Goal: Information Seeking & Learning: Learn about a topic

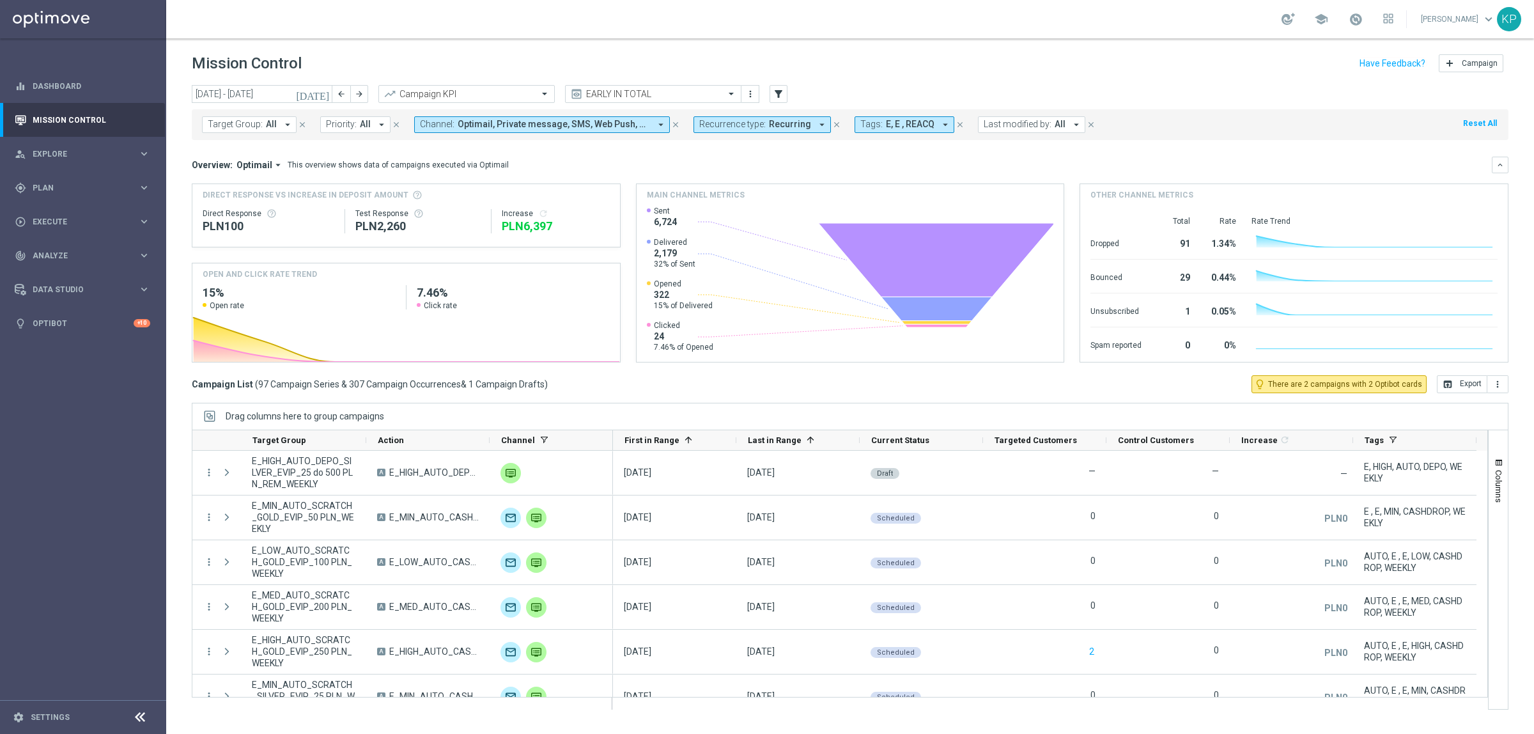
click at [559, 37] on div "school [PERSON_NAME] keyboard_arrow_down KP" at bounding box center [850, 19] width 1368 height 38
click at [279, 128] on button "Target Group: All arrow_drop_down" at bounding box center [249, 124] width 95 height 17
click at [302, 206] on label "E_ALL_TARGET_OFFER_PLANSZA EP_190825" at bounding box center [300, 206] width 159 height 8
type input "E_ALL_TARGET_OFFER_PLANSZA EP_190825"
click at [603, 195] on h3 "Direct Response VS Increase In Deposit Amount" at bounding box center [406, 195] width 407 height 12
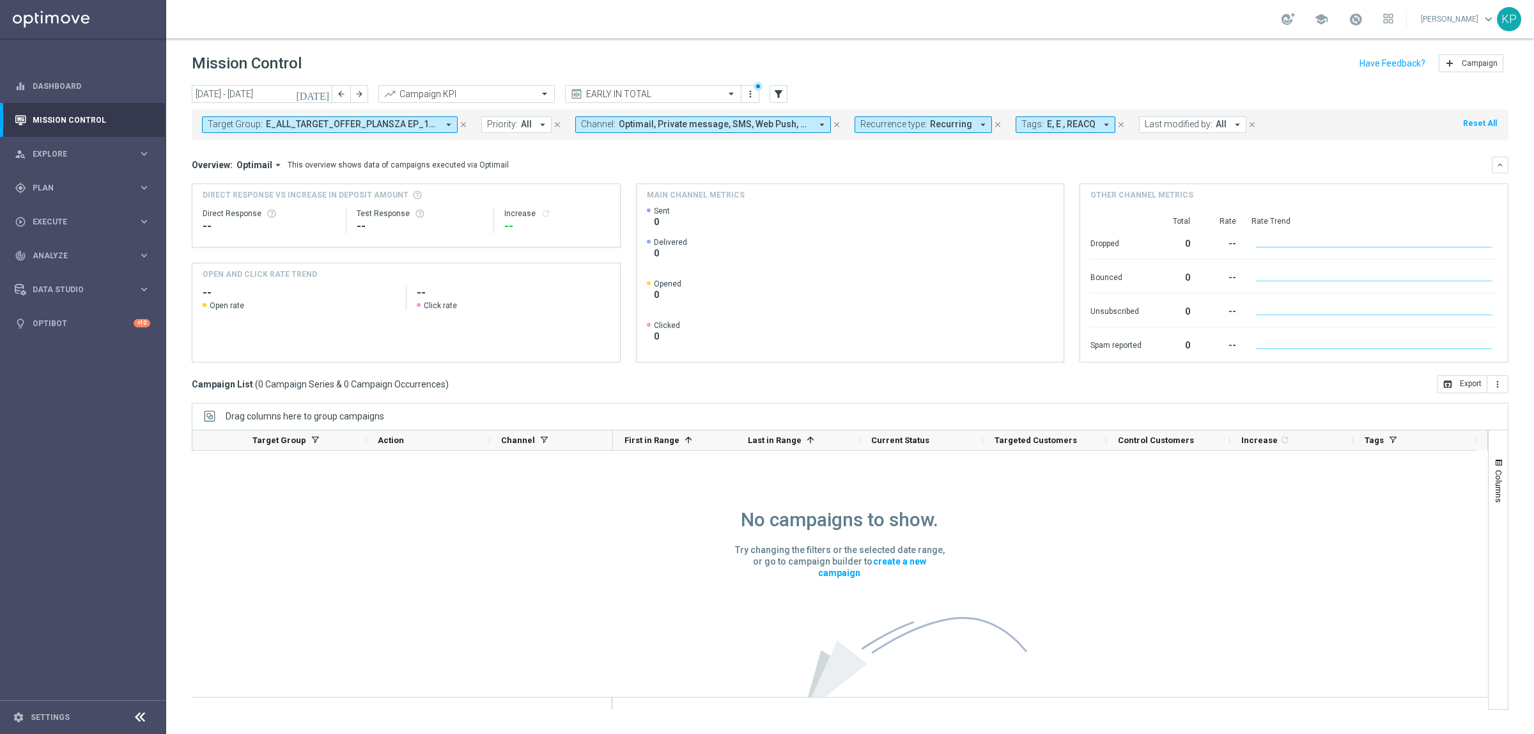
click at [947, 128] on span "Recurring" at bounding box center [951, 124] width 42 height 11
click at [899, 200] on div "Non-Recurring" at bounding box center [906, 195] width 91 height 20
click at [899, 212] on label "Recurring" at bounding box center [890, 216] width 33 height 8
click at [810, 163] on div "Overview: Optimail arrow_drop_down This overview shows data of campaigns execut…" at bounding box center [842, 165] width 1300 height 12
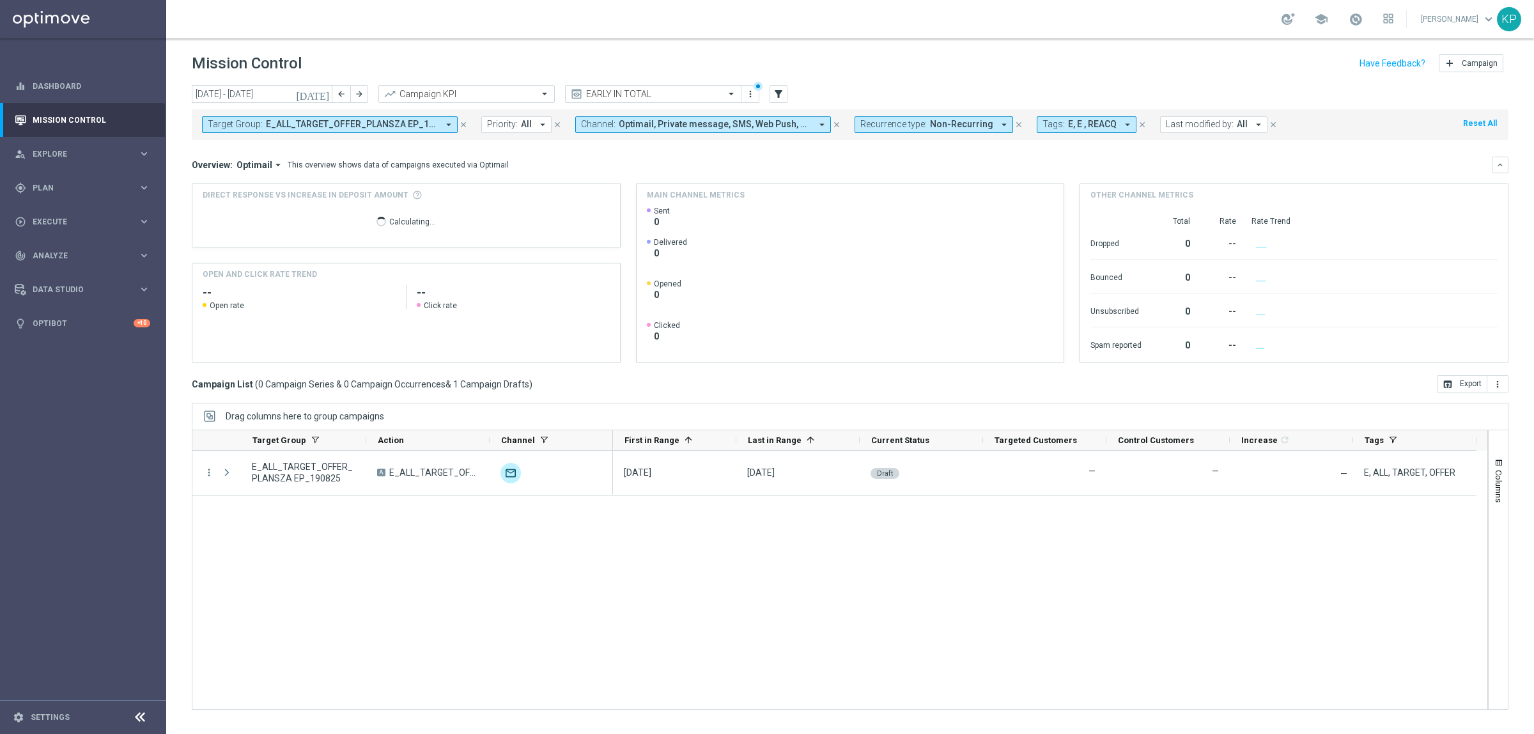
click at [326, 95] on icon "[DATE]" at bounding box center [313, 94] width 35 height 12
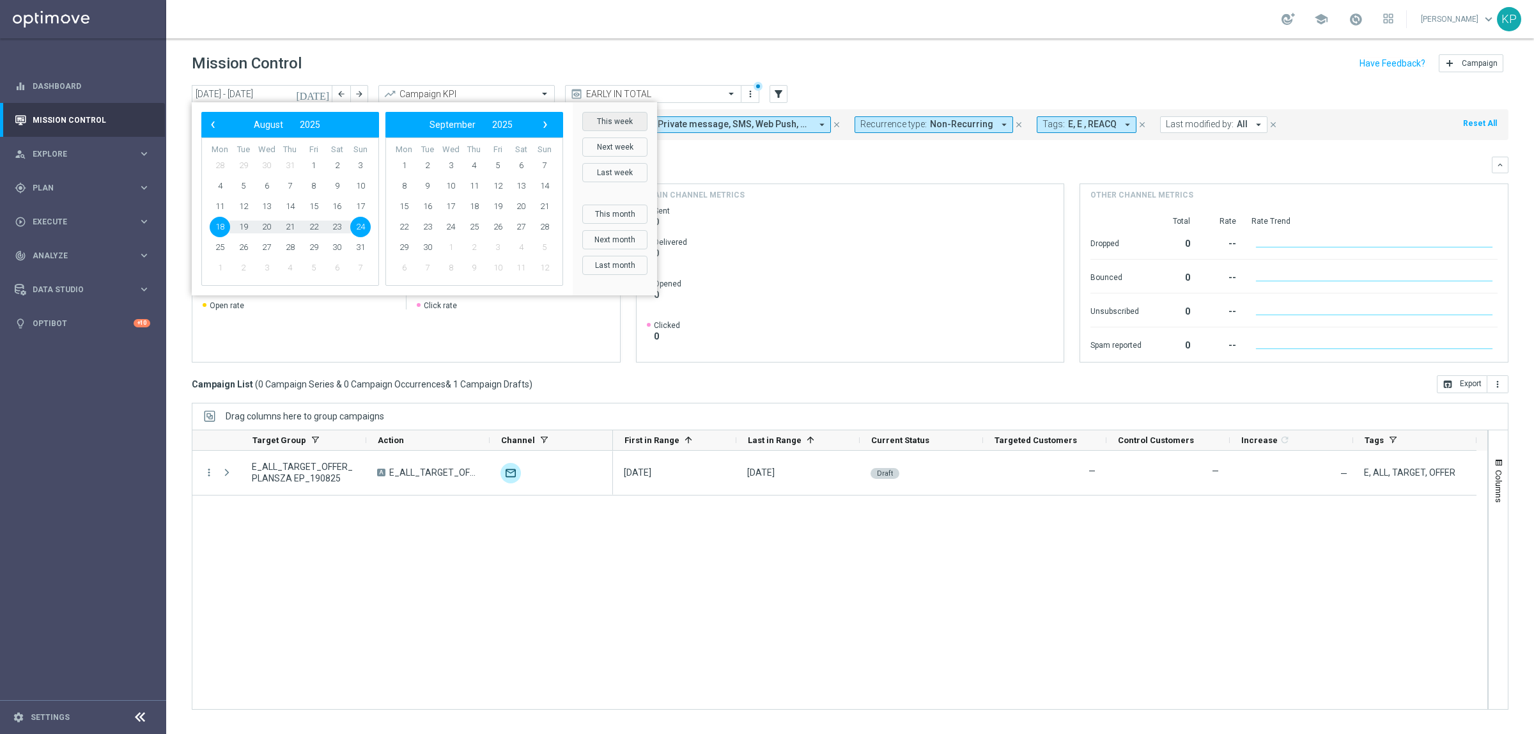
click at [617, 121] on button "This week" at bounding box center [614, 121] width 65 height 19
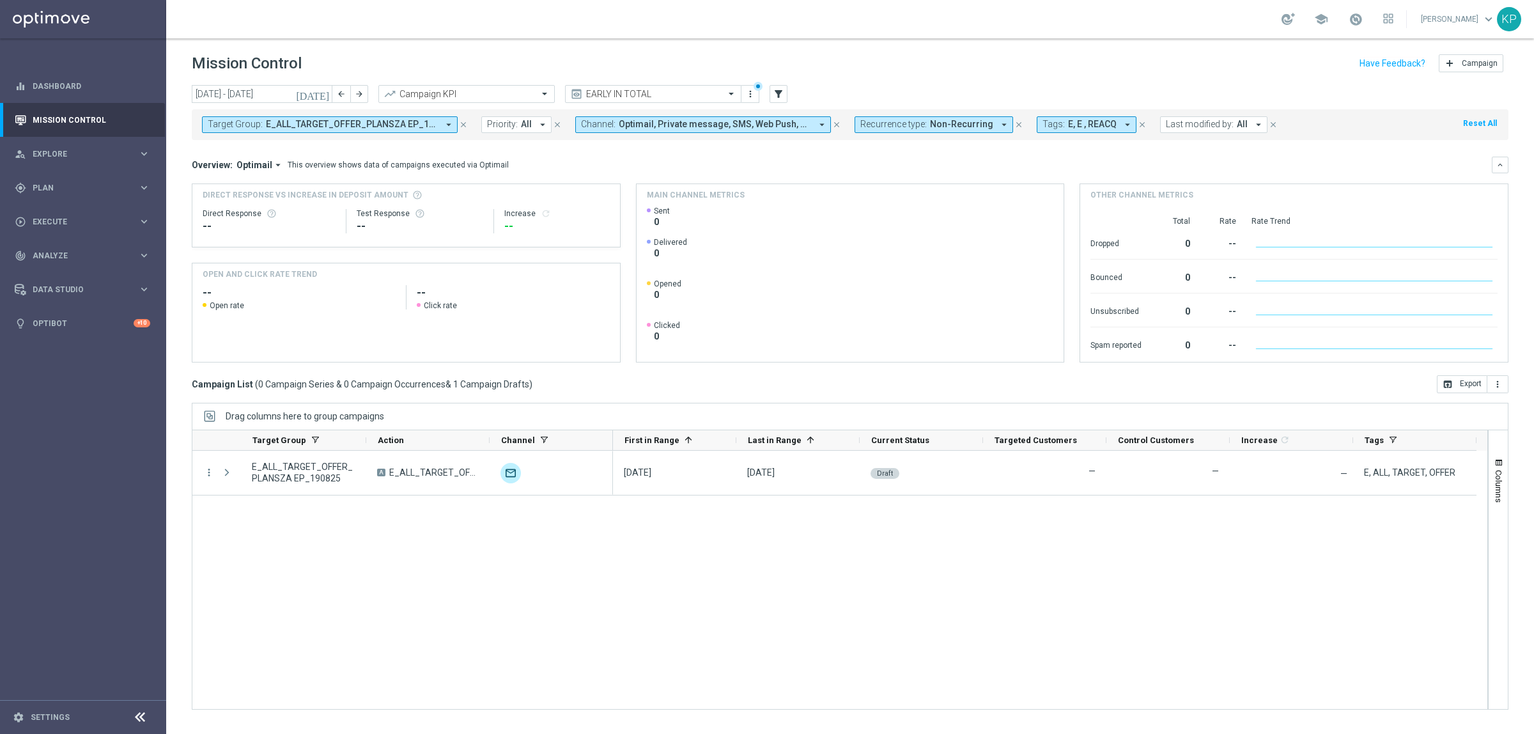
click at [665, 159] on div "Overview: Optimail arrow_drop_down This overview shows data of campaigns execut…" at bounding box center [842, 165] width 1300 height 12
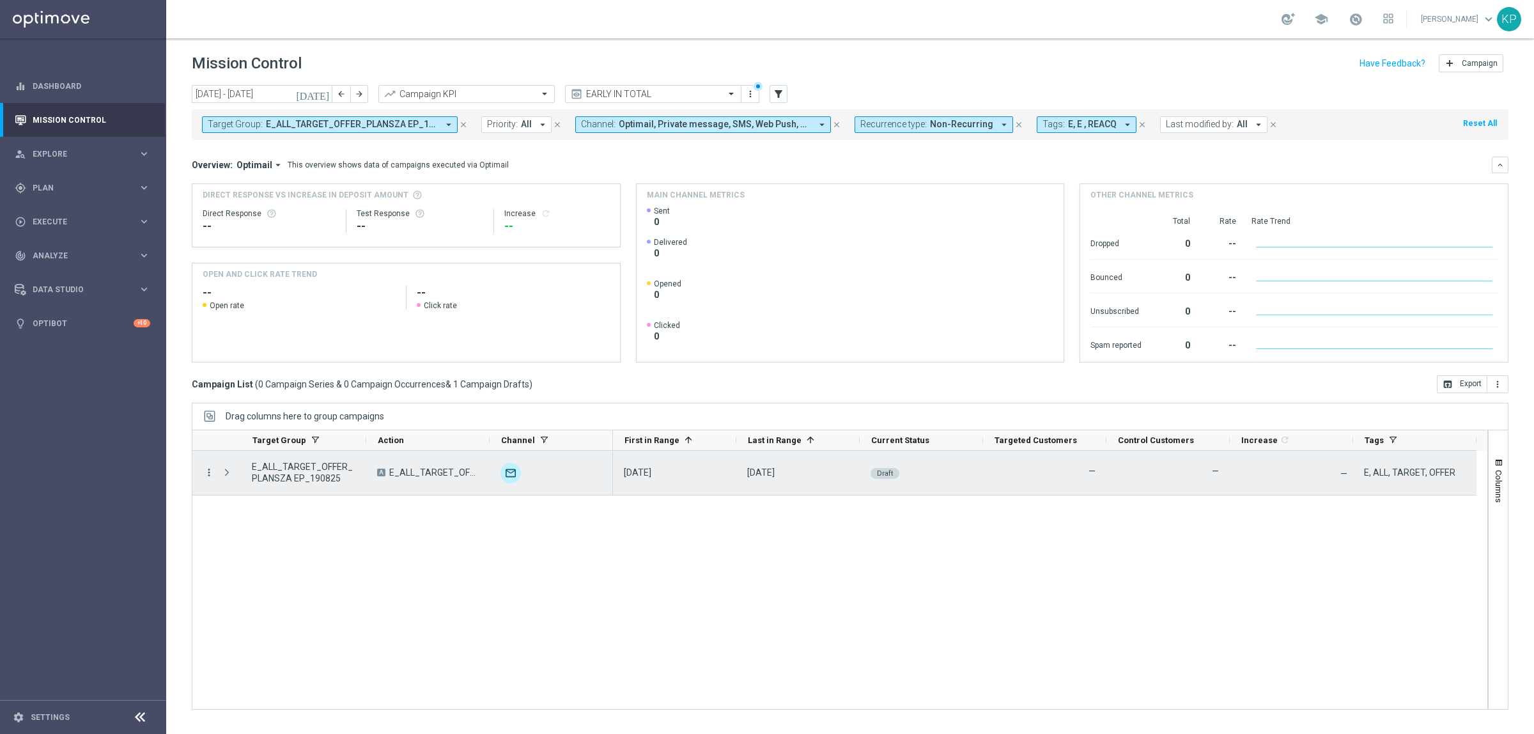
click at [206, 470] on icon "more_vert" at bounding box center [209, 473] width 12 height 12
click at [233, 481] on div "list" at bounding box center [224, 481] width 19 height 9
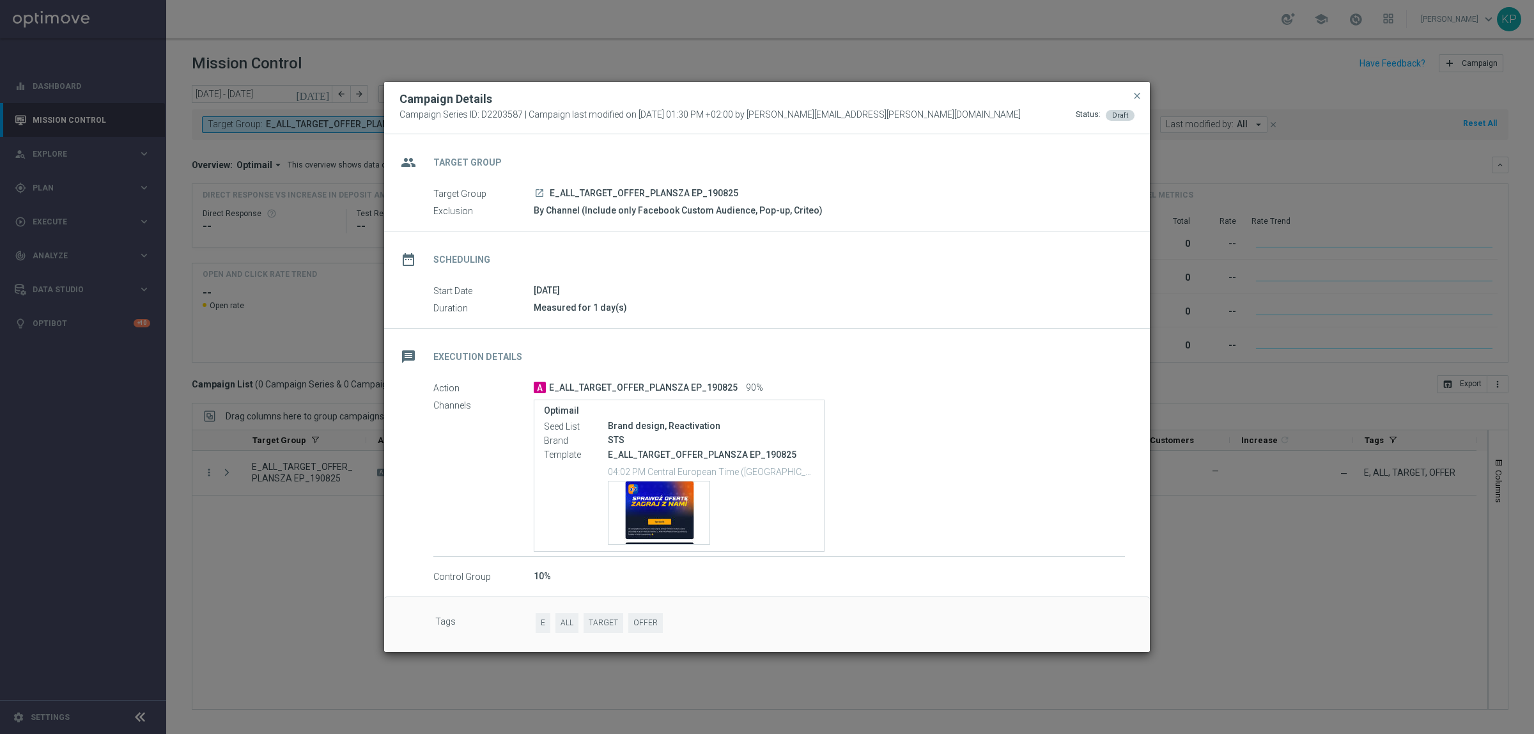
click at [894, 355] on div "message Execution Details" at bounding box center [767, 355] width 766 height 52
click at [787, 228] on div "group Target Group Target Group launch E_ALL_TARGET_OFFER_PLANSZA EP_190825 Exc…" at bounding box center [767, 182] width 766 height 97
click at [214, 299] on modal-container "Campaign Details Campaign Series ID: D2203587 | Campaign last modified on [DATE…" at bounding box center [767, 367] width 1534 height 734
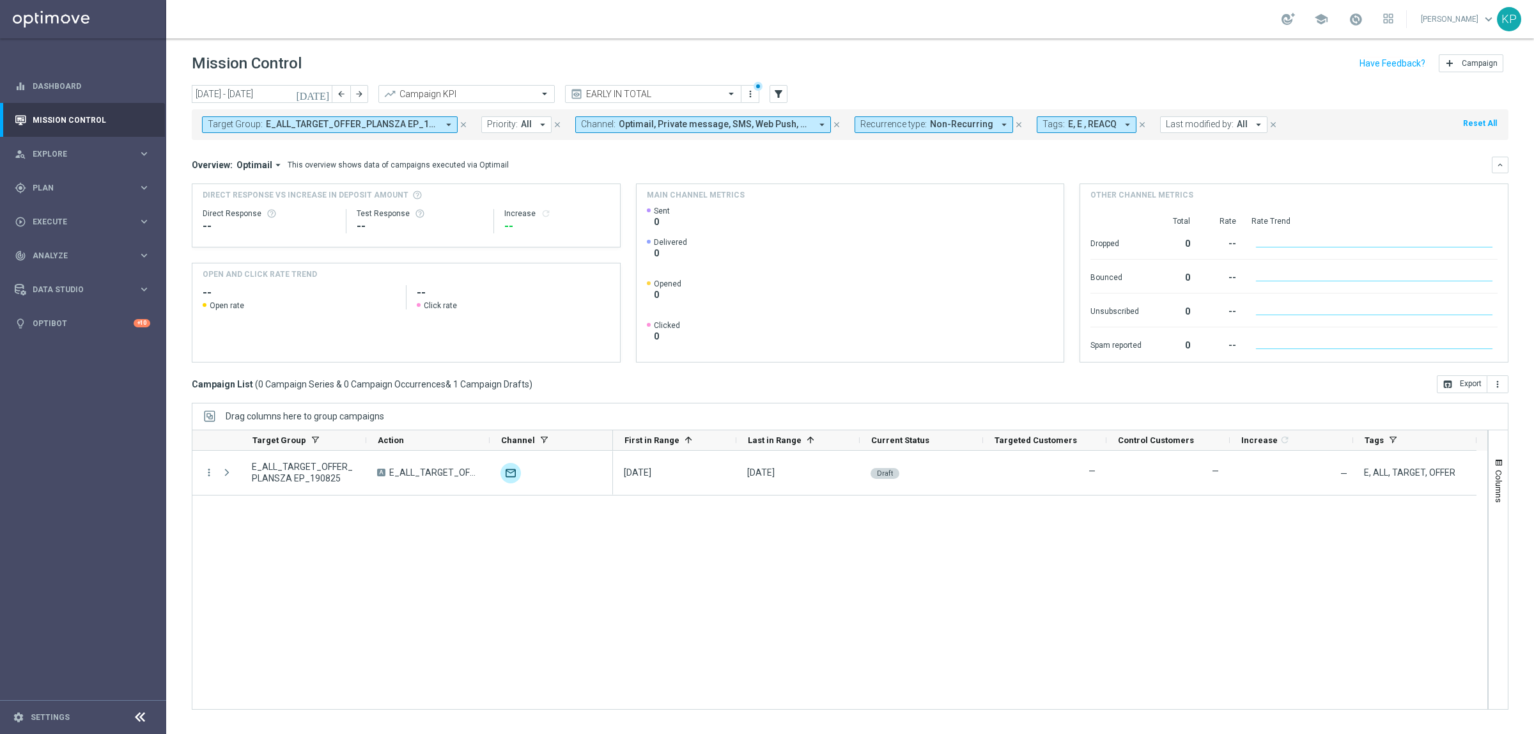
click at [298, 133] on div "Target Group: E_ALL_TARGET_OFFER_PLANSZA EP_190825 arrow_drop_down close Priori…" at bounding box center [850, 124] width 1317 height 31
click at [299, 127] on span "E_ALL_TARGET_OFFER_PLANSZA EP_190825" at bounding box center [352, 124] width 172 height 11
click at [283, 208] on label "REACQ_ALL_TARGET_OFFER_PLANSZA EP_ZBR_REM_190825" at bounding box center [320, 206] width 198 height 8
type input "REACQ_ALL_TARGET_OFFER_PLANSZA EP_ZBR_REM_190825"
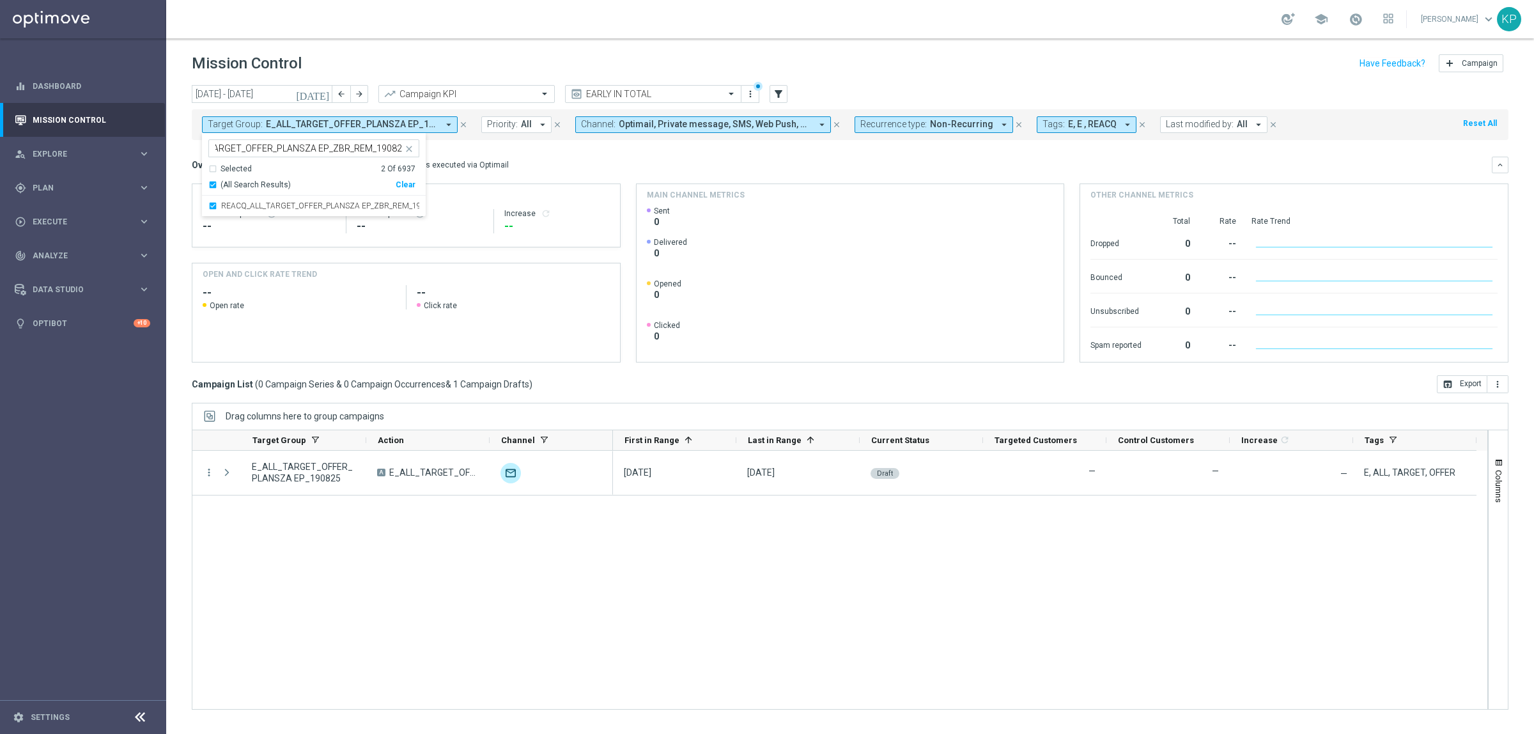
scroll to position [0, 0]
click at [576, 184] on div "Direct Response VS Increase In Deposit Amount Direct Response -- Test Response …" at bounding box center [406, 215] width 428 height 63
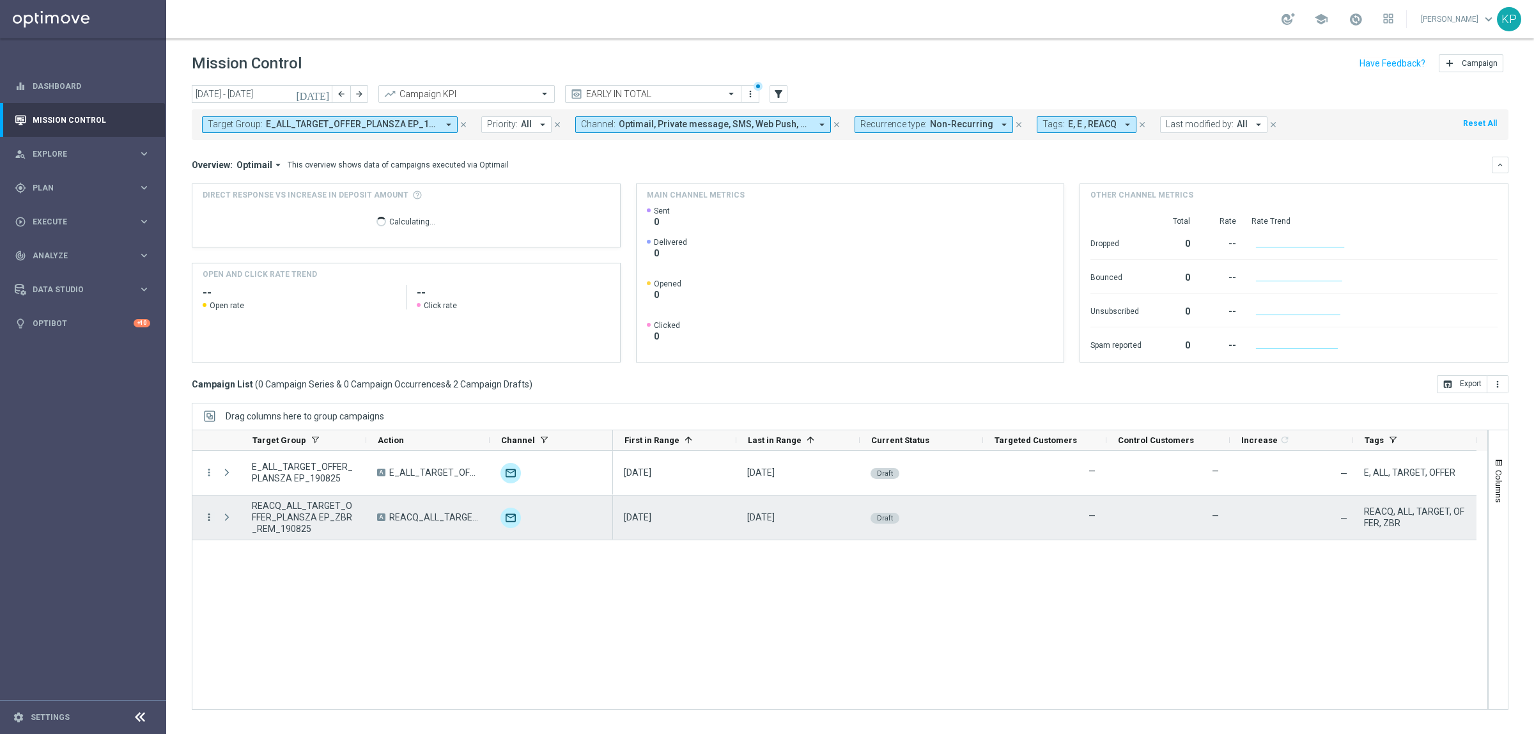
click at [206, 513] on icon "more_vert" at bounding box center [209, 517] width 12 height 12
click at [232, 522] on div "list" at bounding box center [224, 526] width 19 height 9
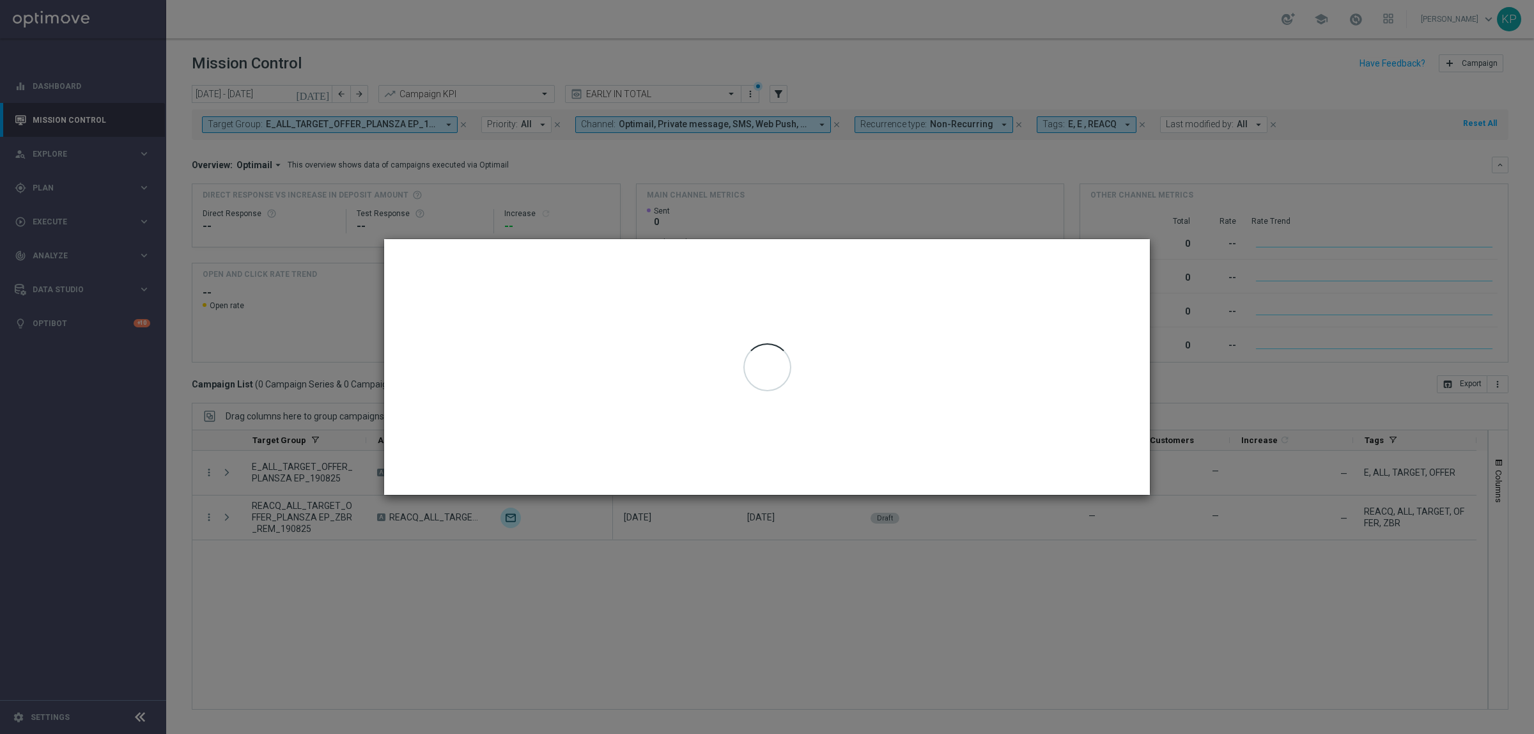
click at [791, 343] on div at bounding box center [767, 343] width 48 height 0
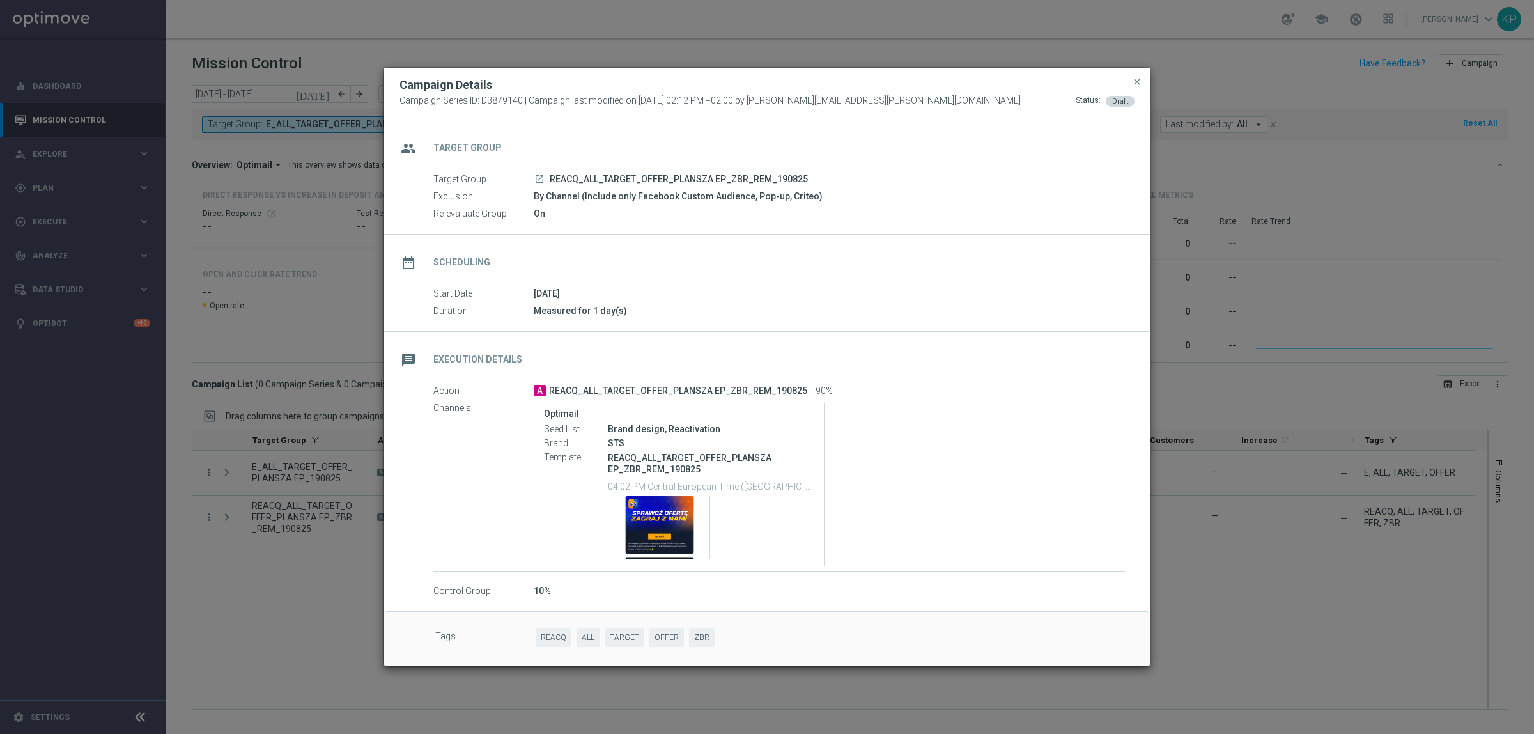
click at [292, 479] on modal-container "Campaign Details Campaign Series ID: D3879140 | Campaign last modified on [DATE…" at bounding box center [767, 367] width 1534 height 734
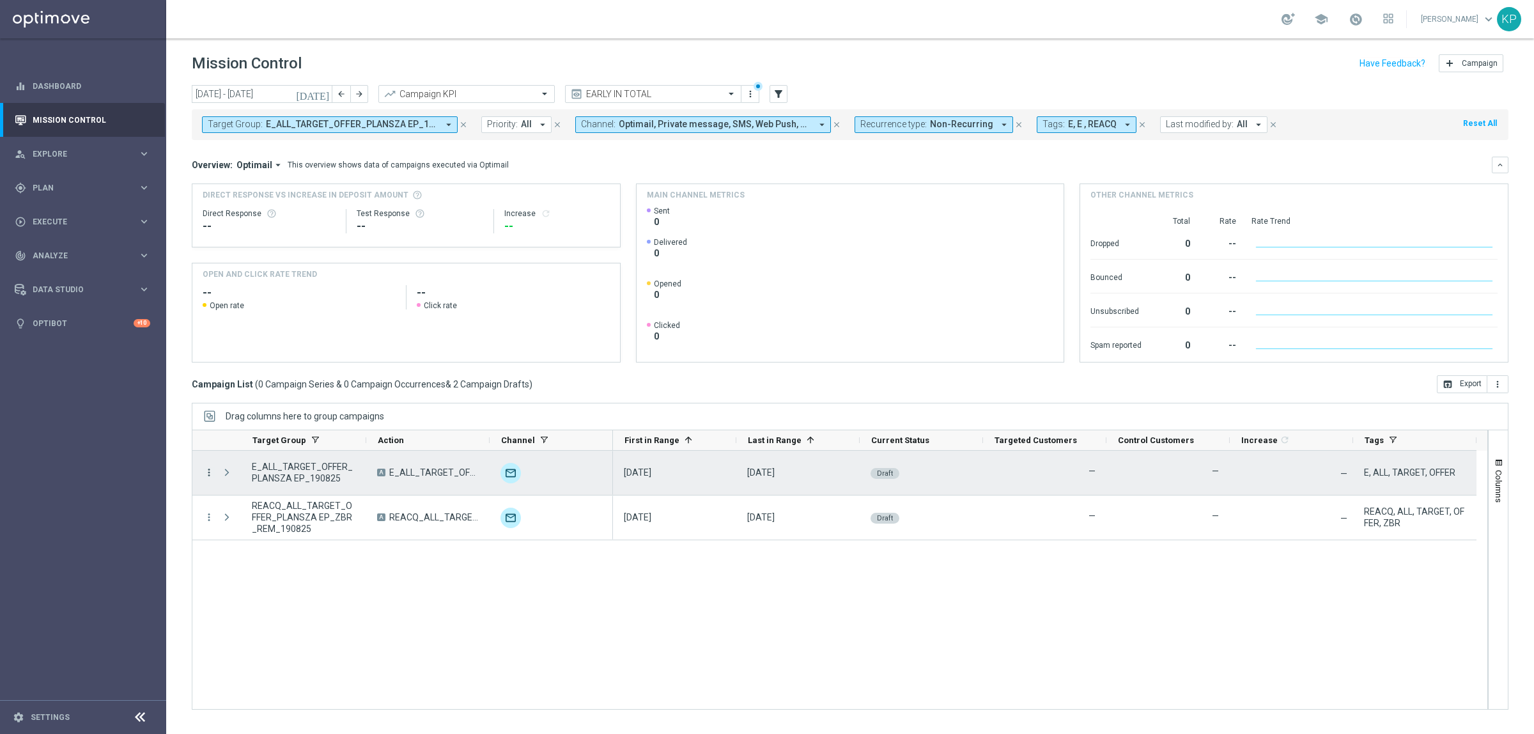
click at [205, 471] on icon "more_vert" at bounding box center [209, 473] width 12 height 12
click at [238, 483] on span "Campaign Details" at bounding box center [266, 480] width 65 height 9
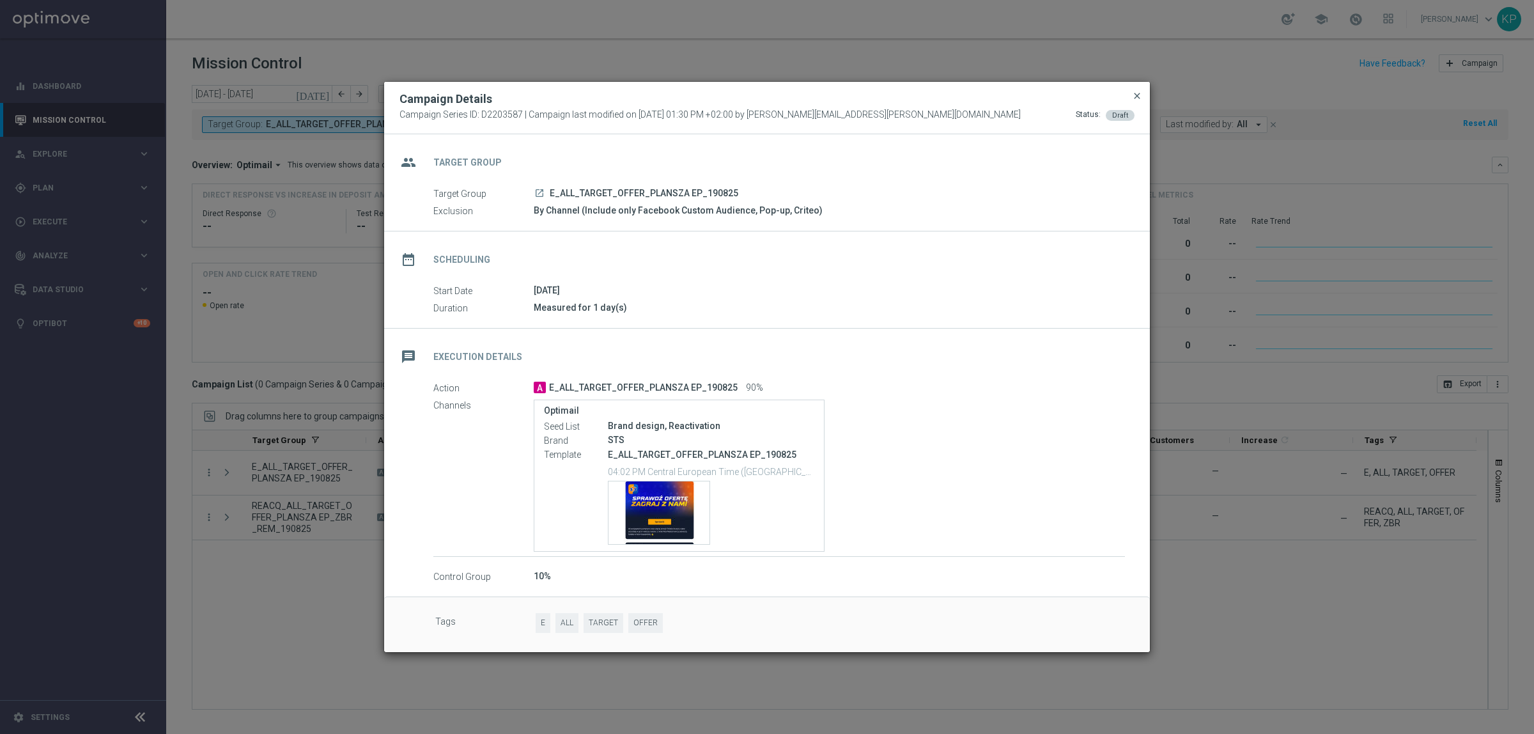
click at [1141, 96] on span "close" at bounding box center [1137, 96] width 10 height 10
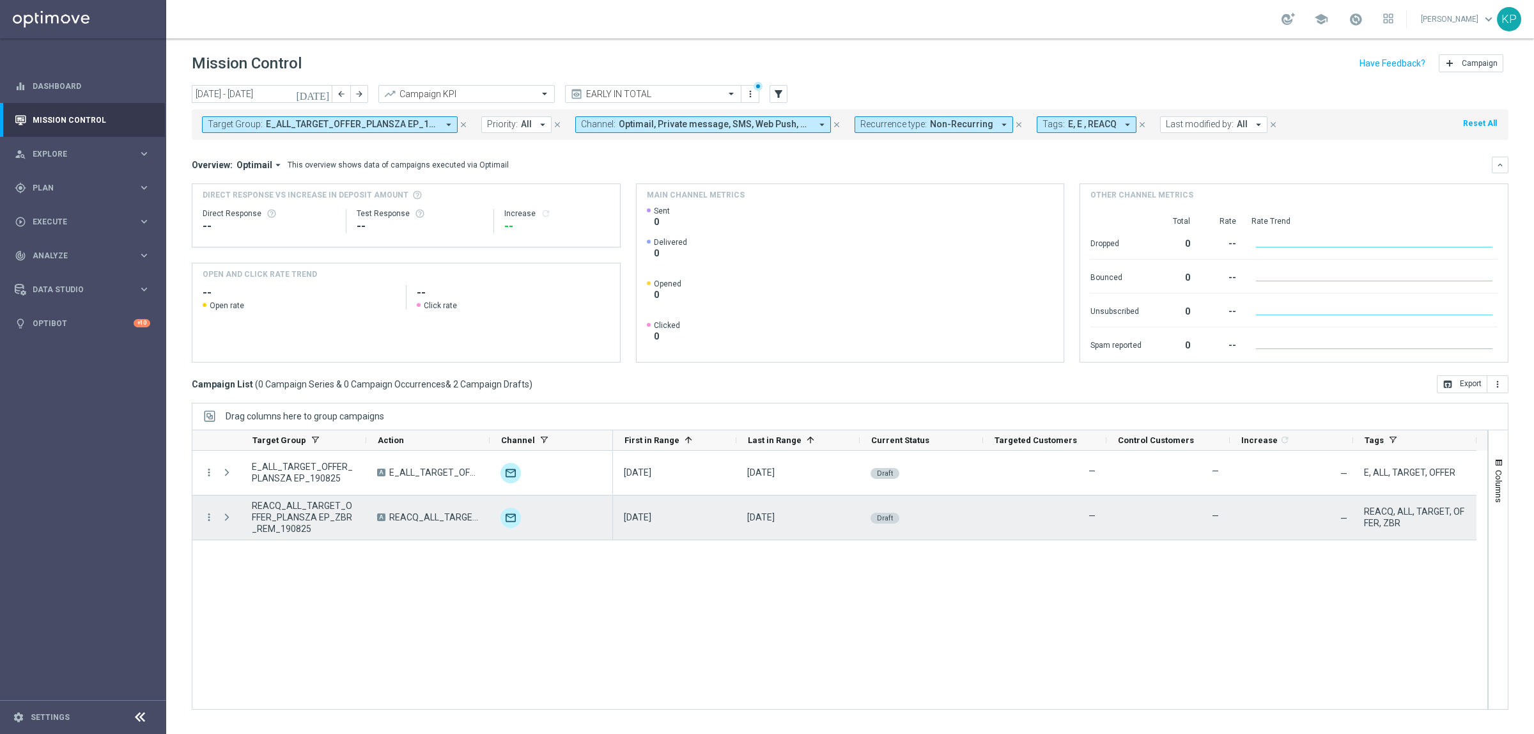
click at [201, 518] on div "more_vert" at bounding box center [203, 517] width 23 height 44
click at [208, 516] on icon "more_vert" at bounding box center [209, 517] width 12 height 12
click at [264, 527] on span "Campaign Details" at bounding box center [266, 525] width 65 height 9
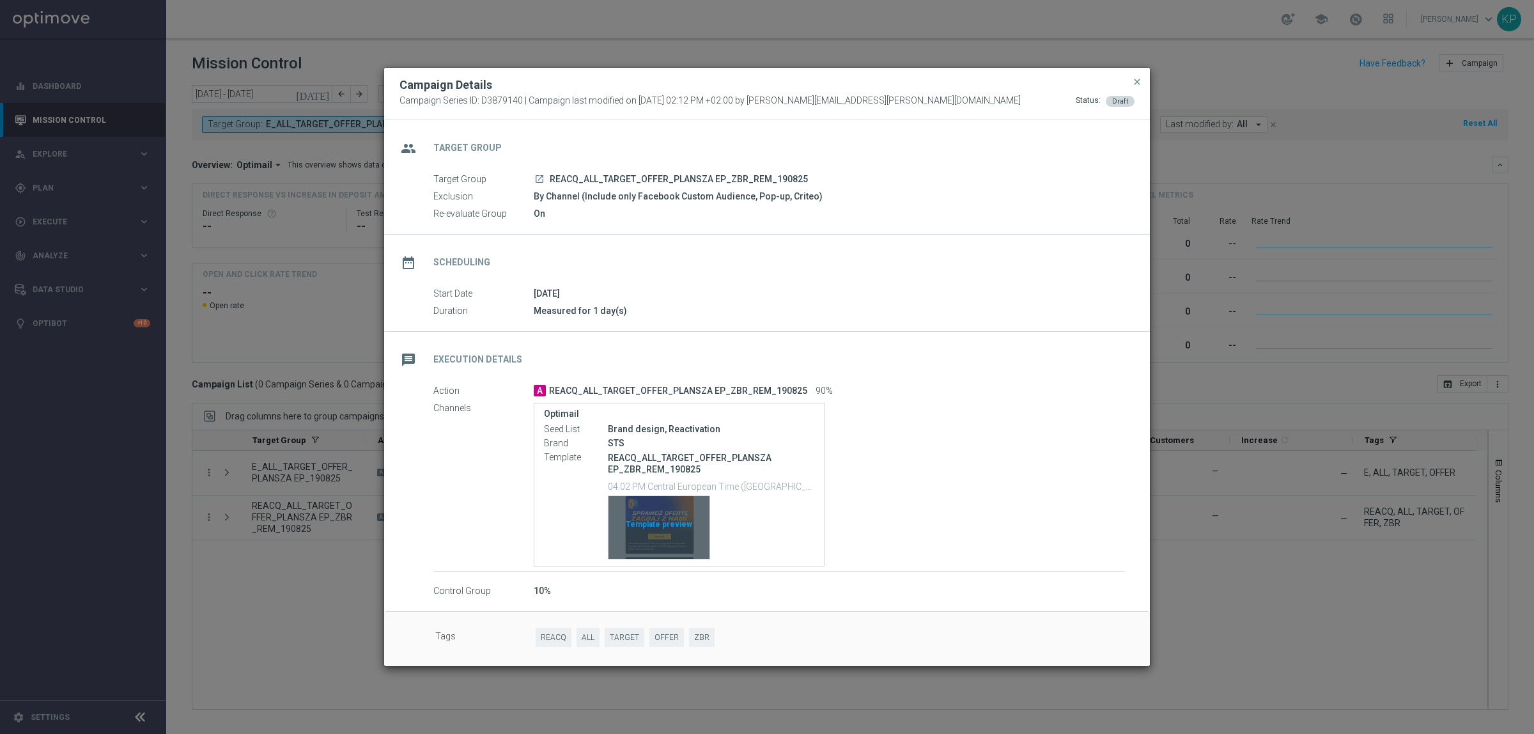
click at [679, 506] on div "Template preview" at bounding box center [658, 527] width 101 height 63
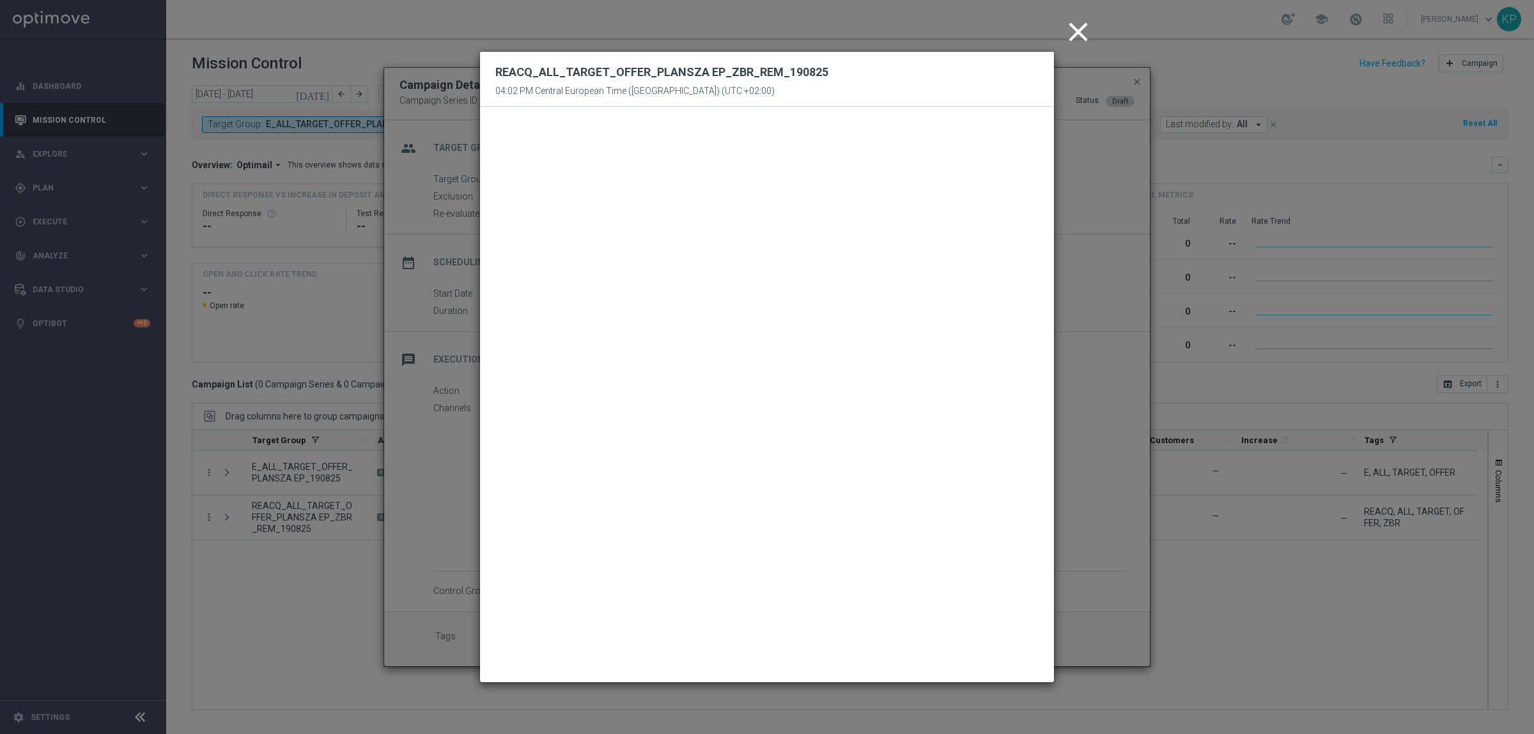
click at [457, 267] on modal-container "close REACQ_ALL_TARGET_OFFER_PLANSZA EP_ZBR_REM_[DATE] 04:02 PM Central Europea…" at bounding box center [767, 367] width 1534 height 734
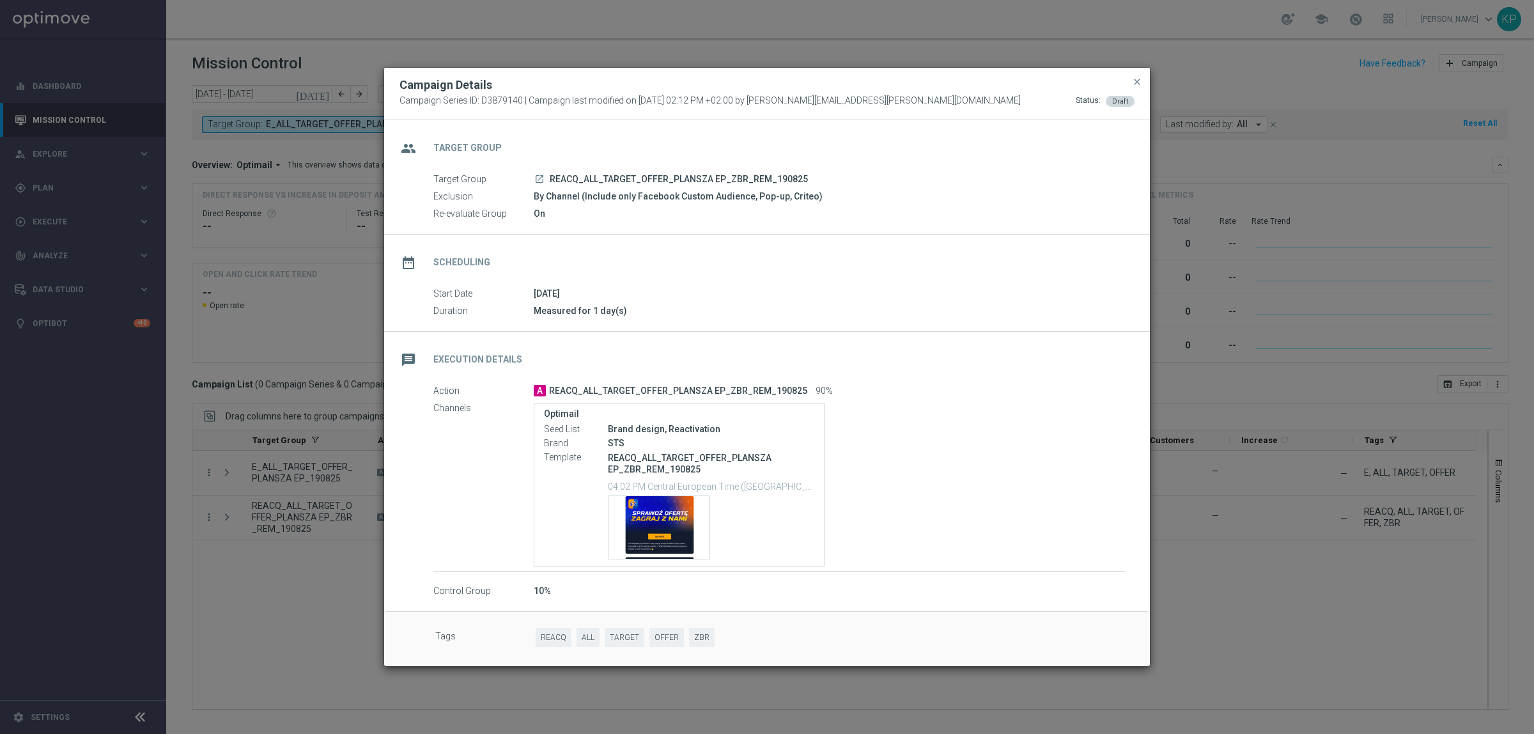
click at [934, 84] on div "Campaign Details" at bounding box center [767, 84] width 754 height 15
